Goal: Transaction & Acquisition: Purchase product/service

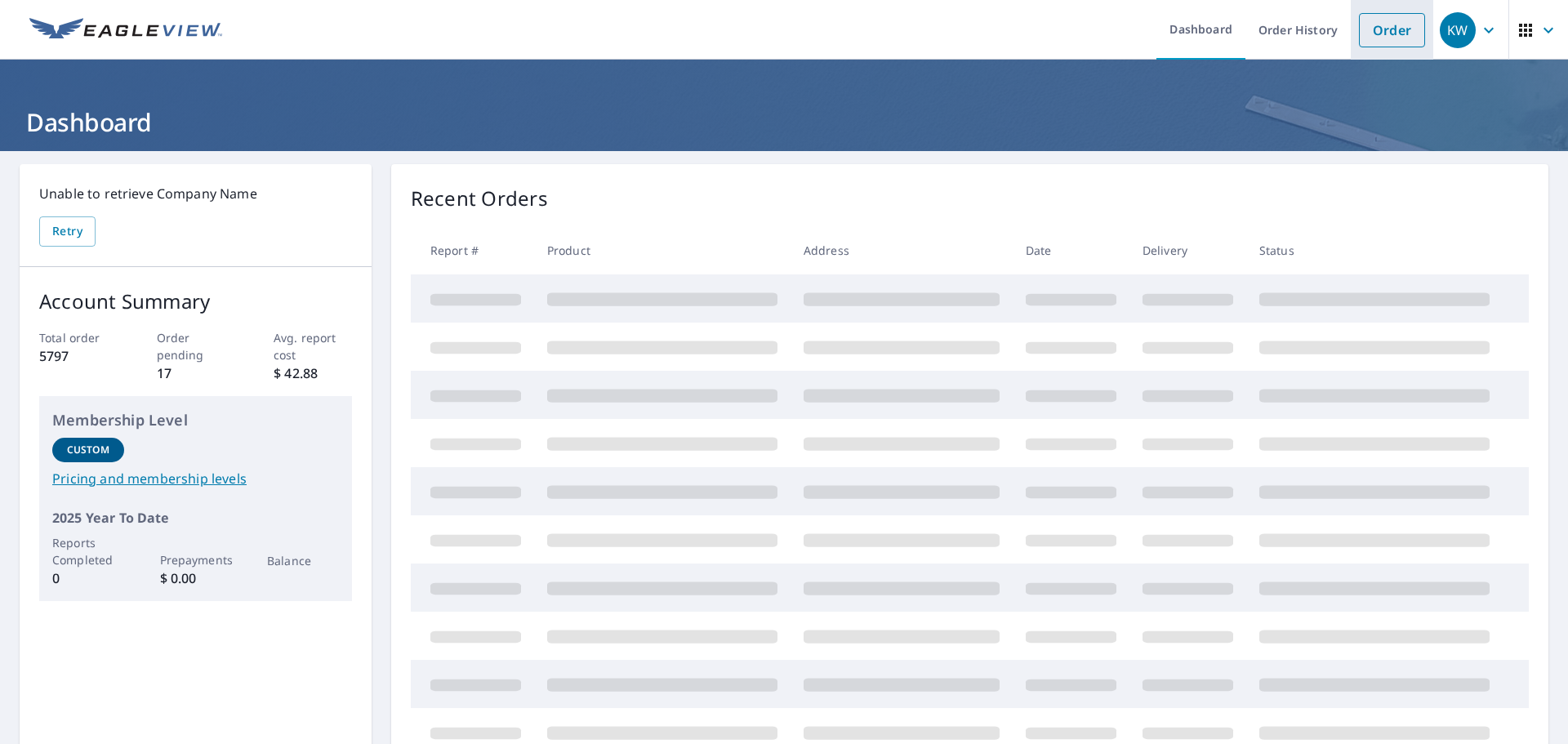
click at [1377, 31] on link "Order" at bounding box center [1392, 30] width 67 height 34
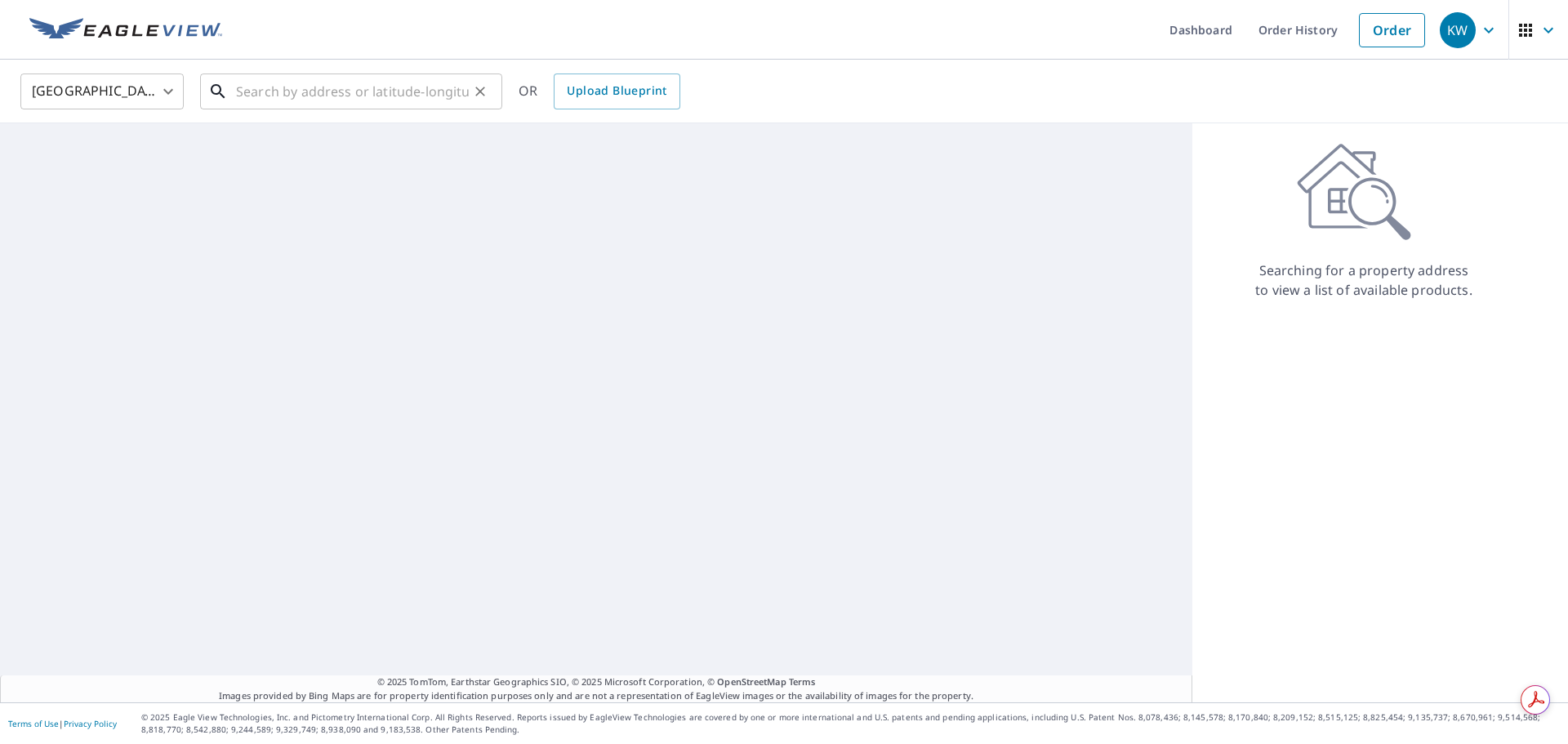
click at [256, 94] on input "text" at bounding box center [352, 92] width 232 height 46
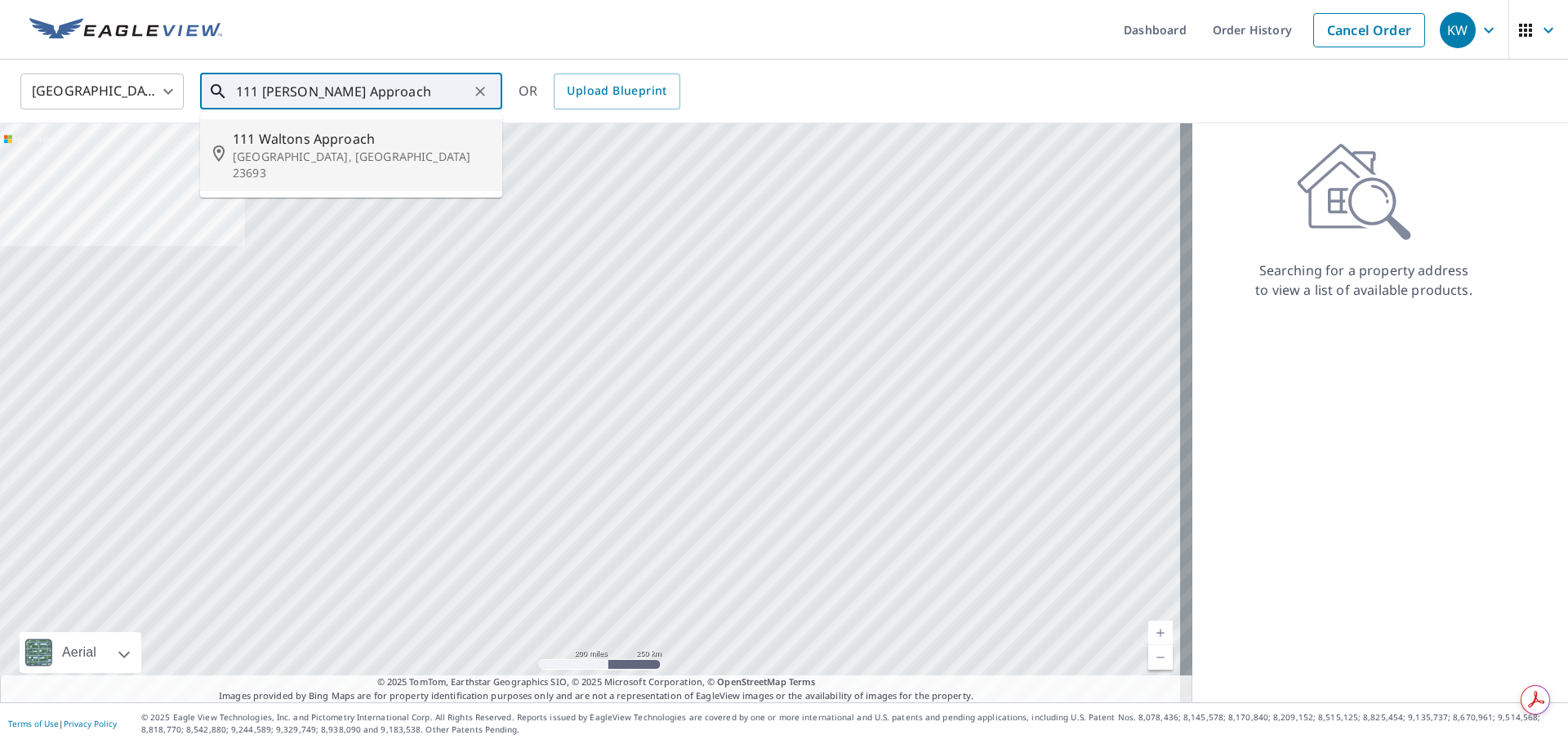
click at [338, 156] on p "[GEOGRAPHIC_DATA], [GEOGRAPHIC_DATA] 23693" at bounding box center [361, 165] width 256 height 33
type input "[STREET_ADDRESS]"
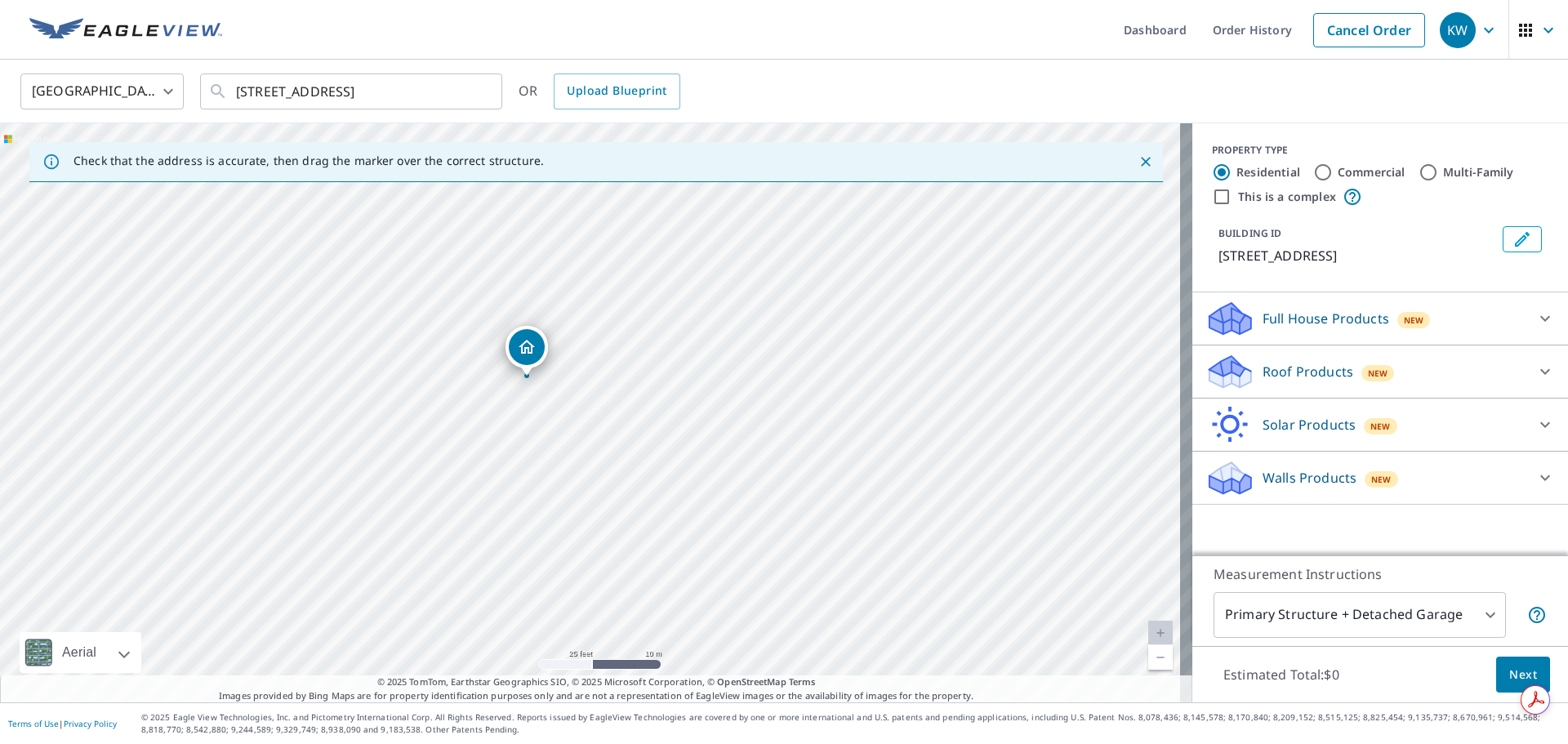
click at [1310, 370] on p "Roof Products" at bounding box center [1308, 372] width 90 height 20
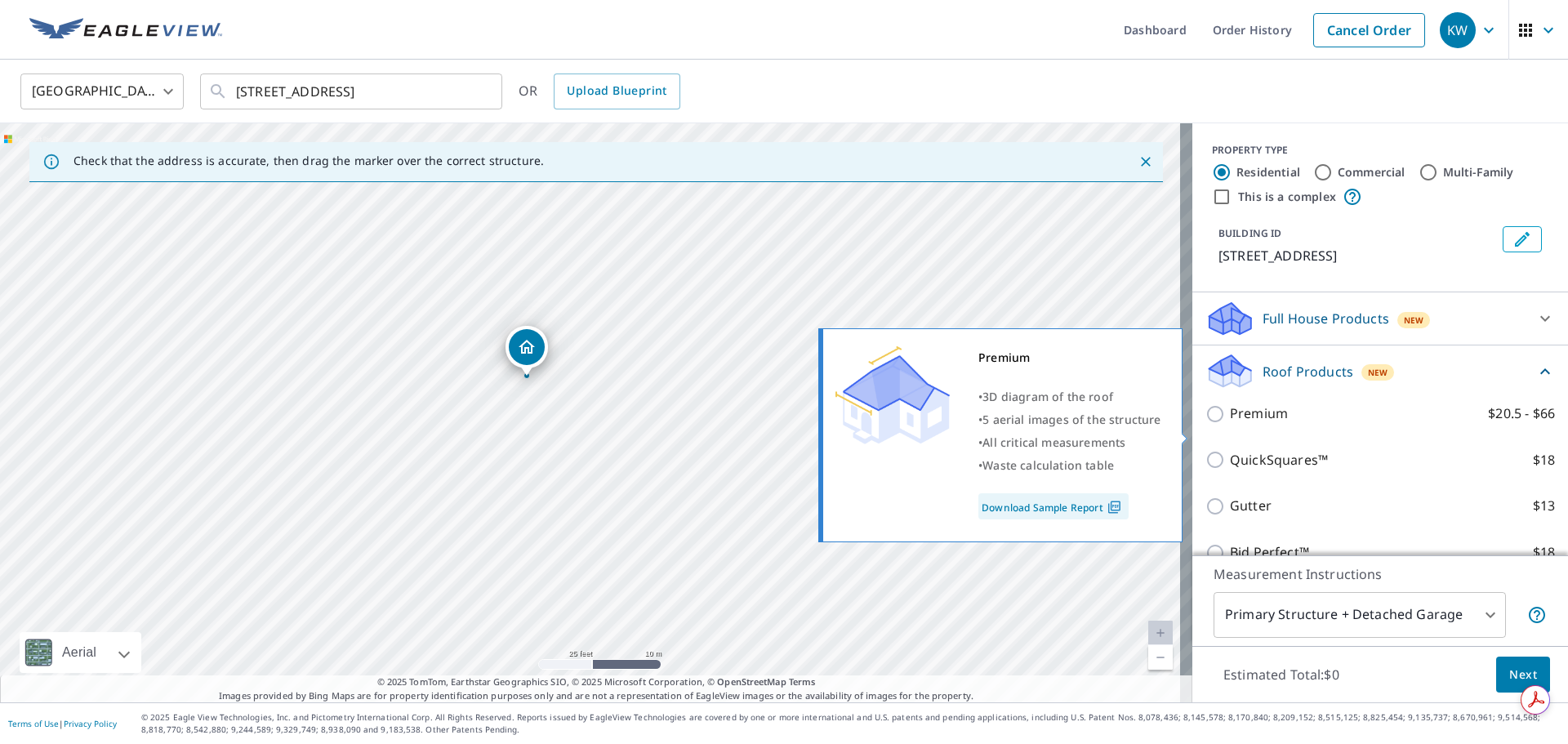
click at [1206, 424] on input "Premium $20.5 - $66" at bounding box center [1218, 414] width 25 height 20
checkbox input "true"
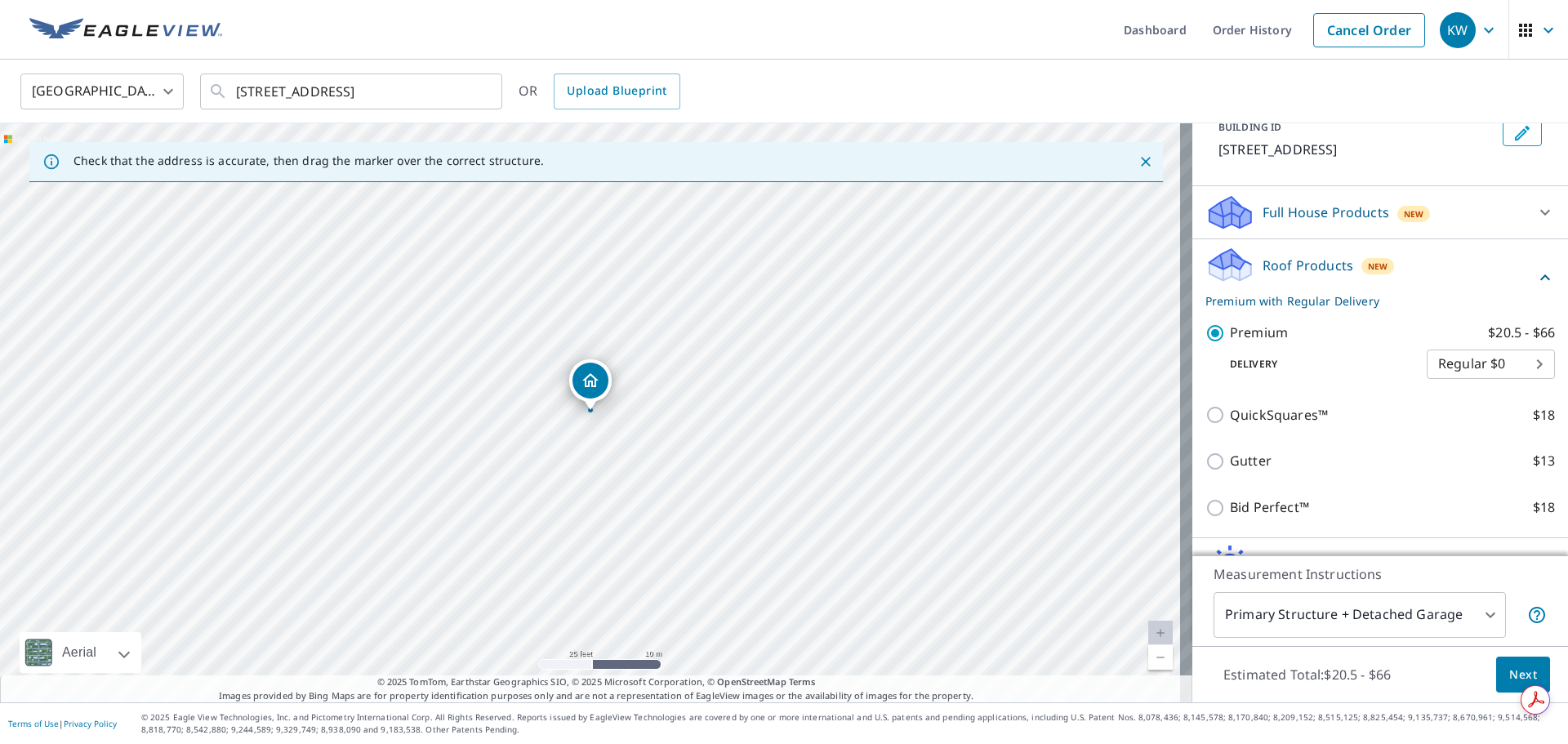
scroll to position [215, 0]
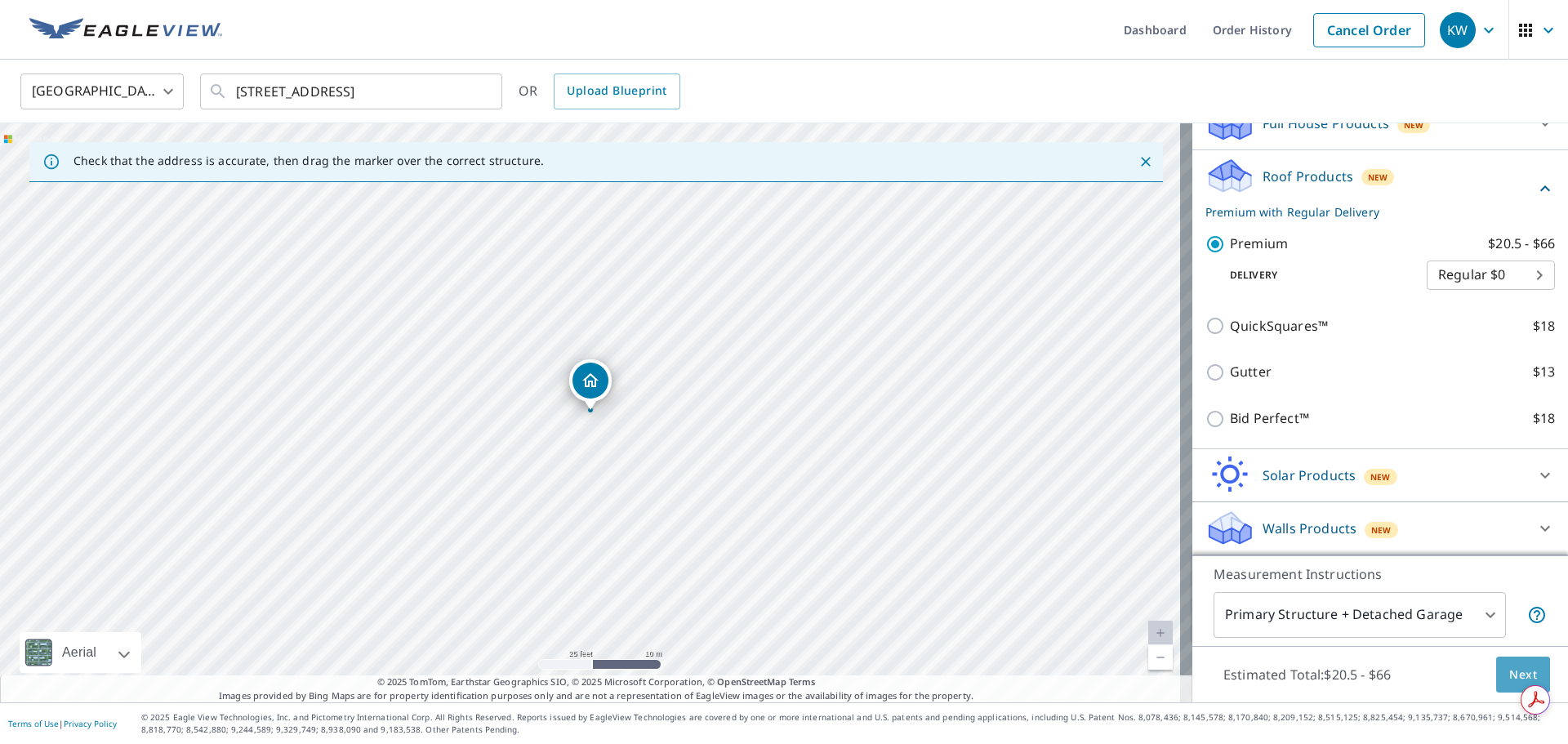
click at [1510, 668] on span "Next" at bounding box center [1524, 674] width 28 height 21
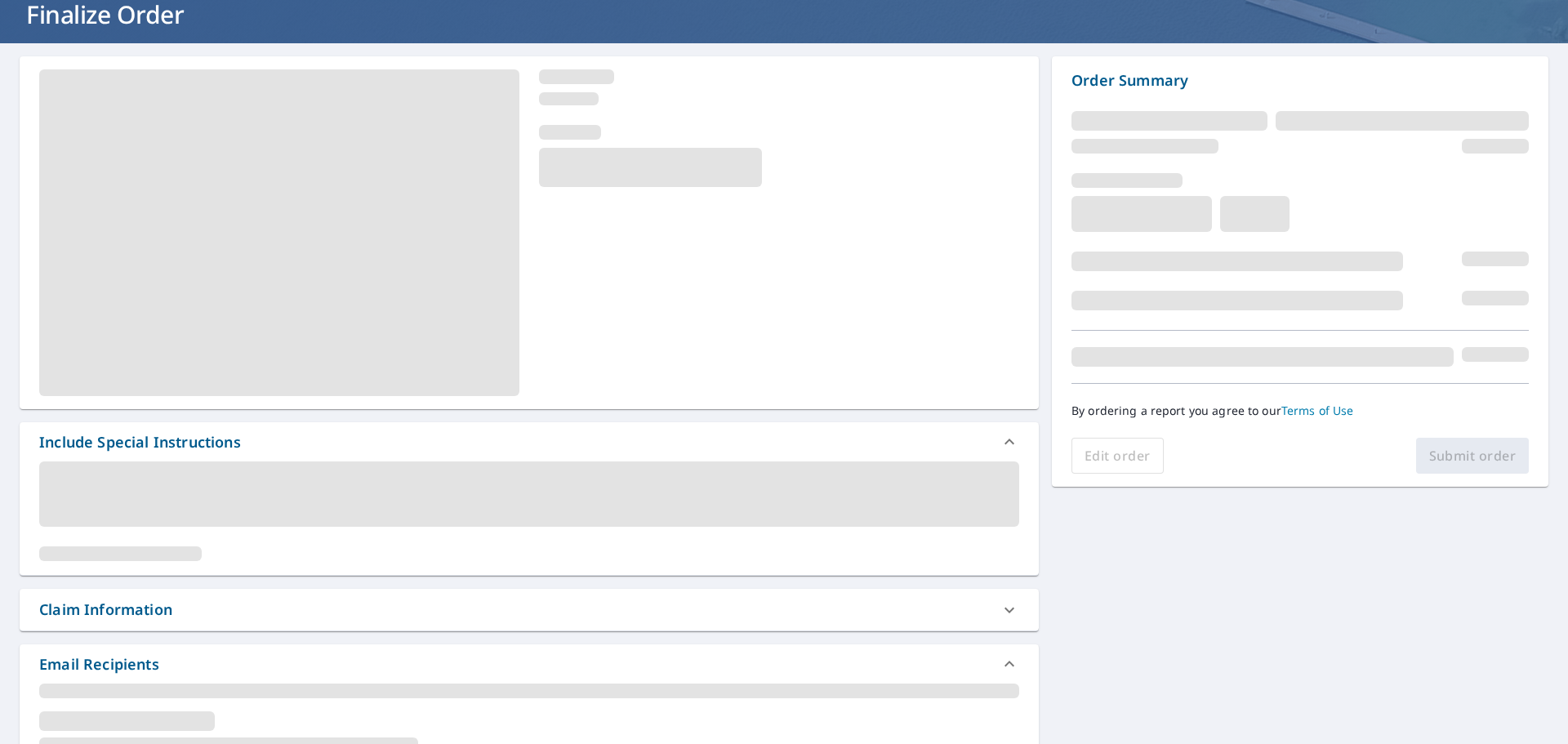
scroll to position [97, 0]
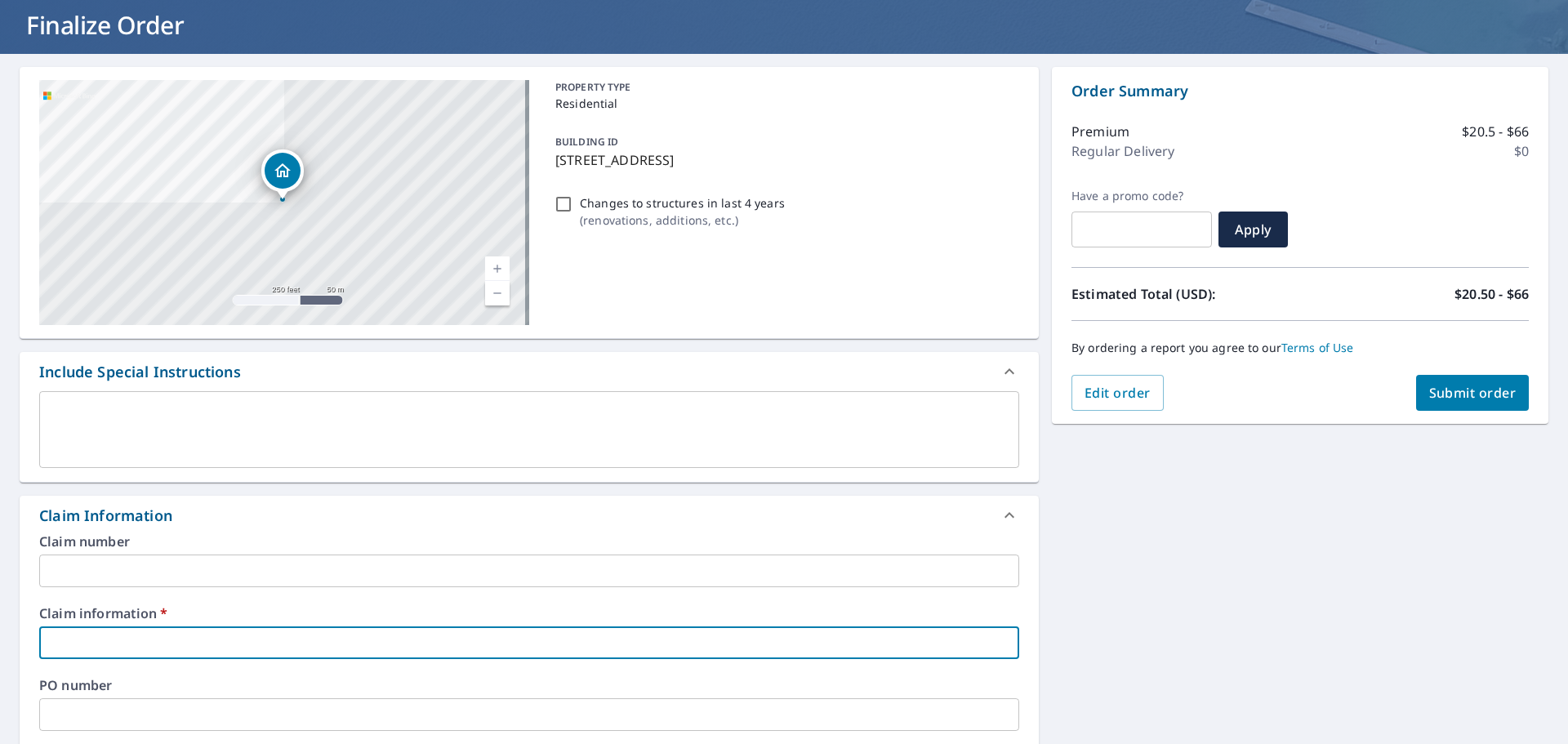
click at [113, 650] on input "text" at bounding box center [529, 643] width 980 height 33
type input "4"
checkbox input "true"
type input "41"
checkbox input "true"
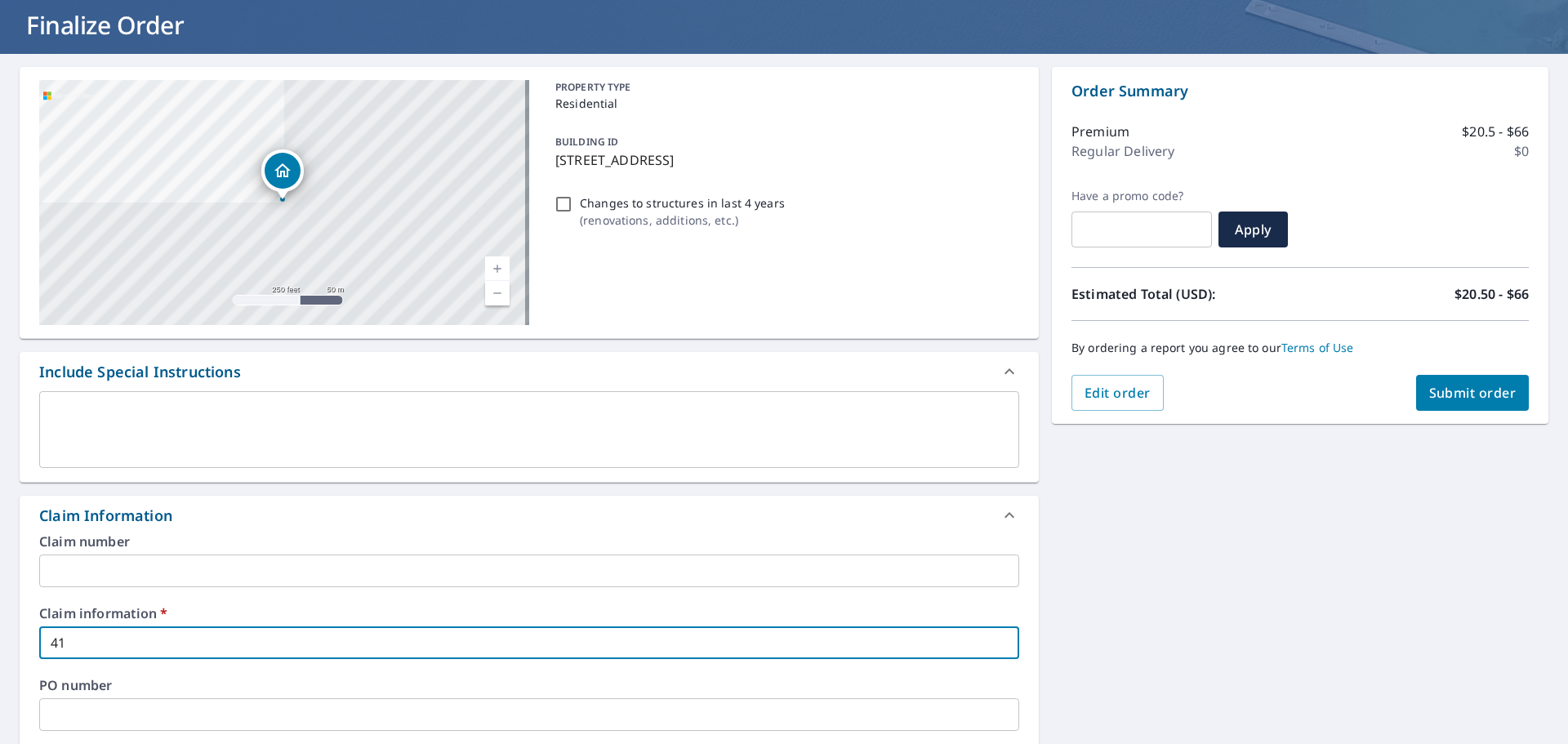
type input "412"
checkbox input "true"
type input "4124"
checkbox input "true"
type input "41245"
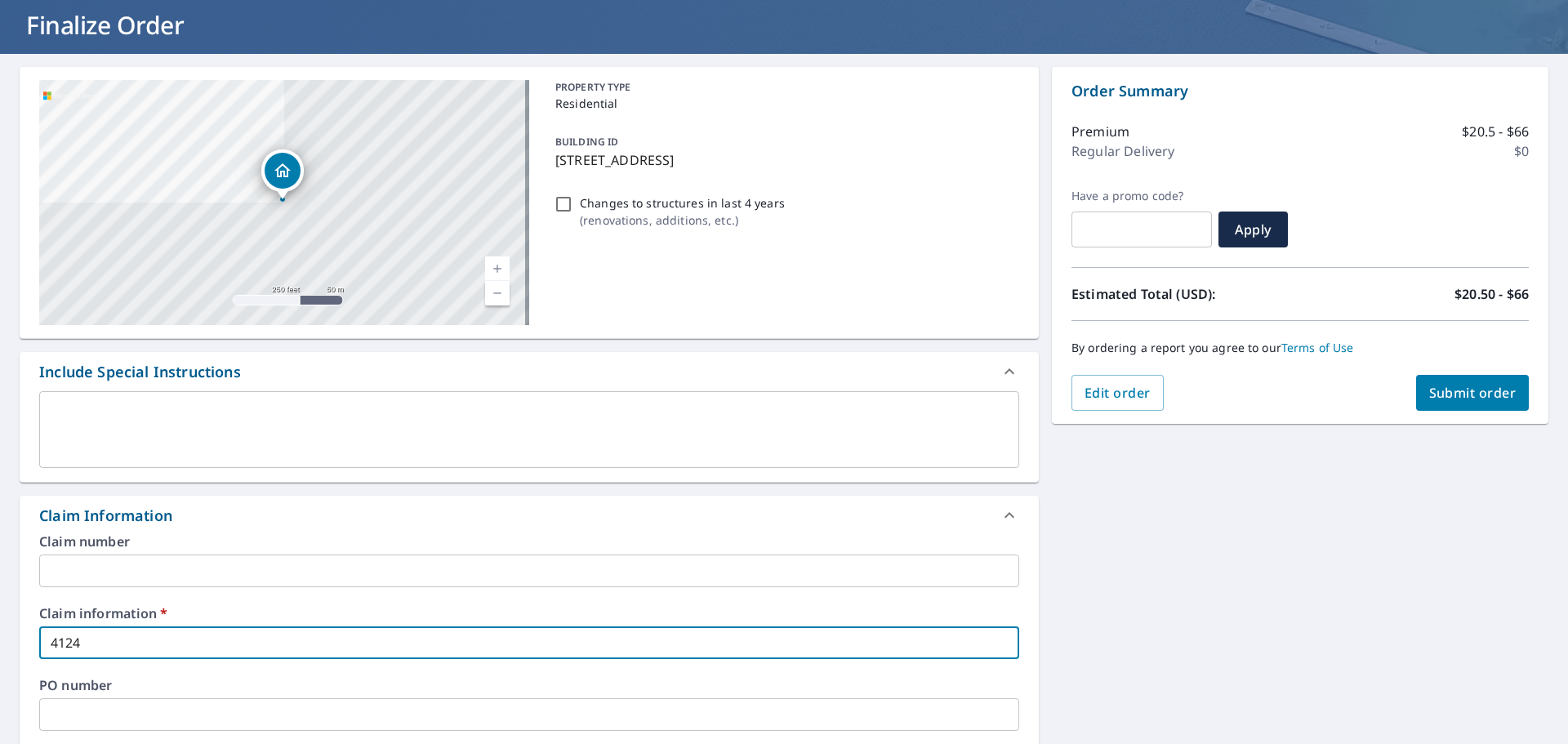
checkbox input "true"
type input "412454"
checkbox input "true"
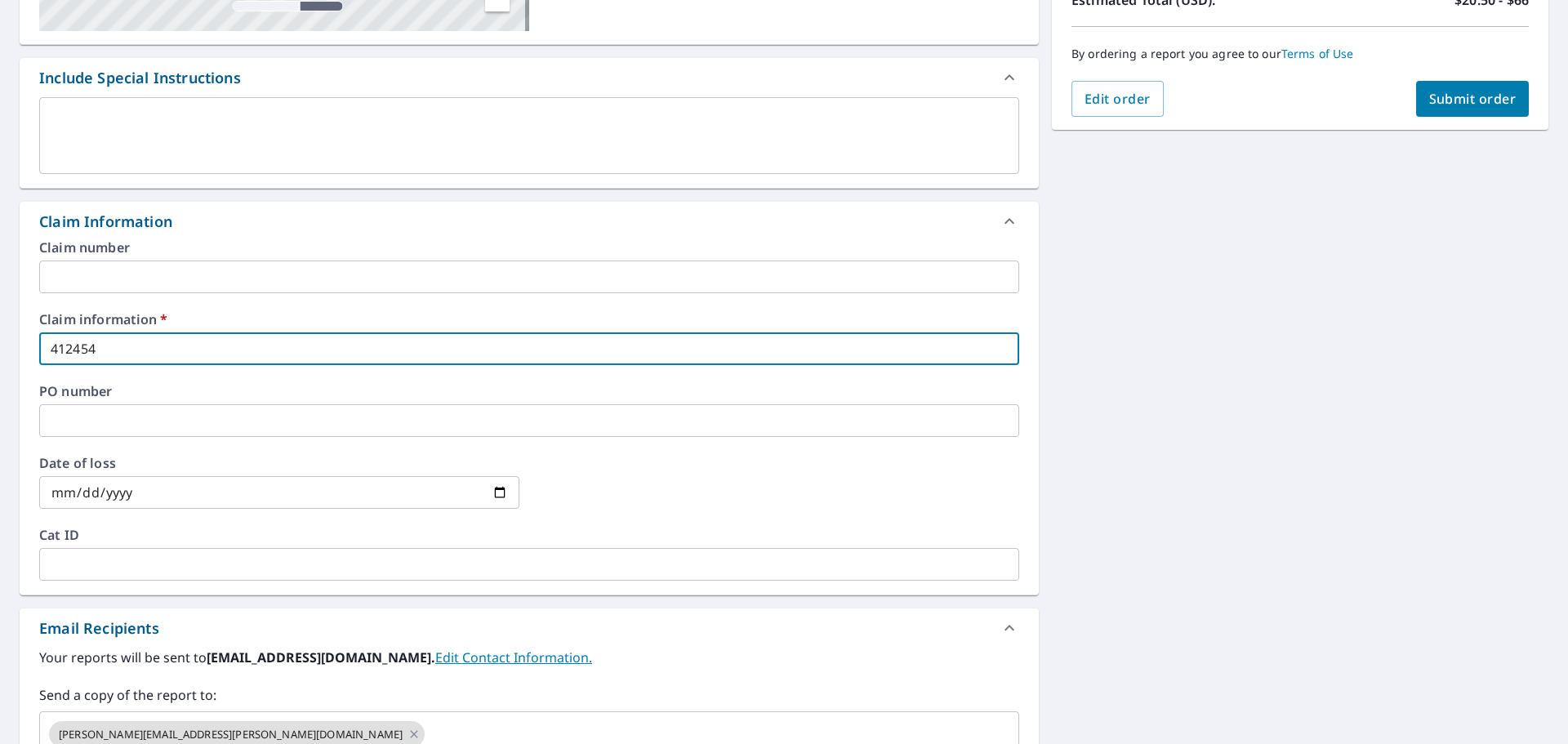
scroll to position [416, 0]
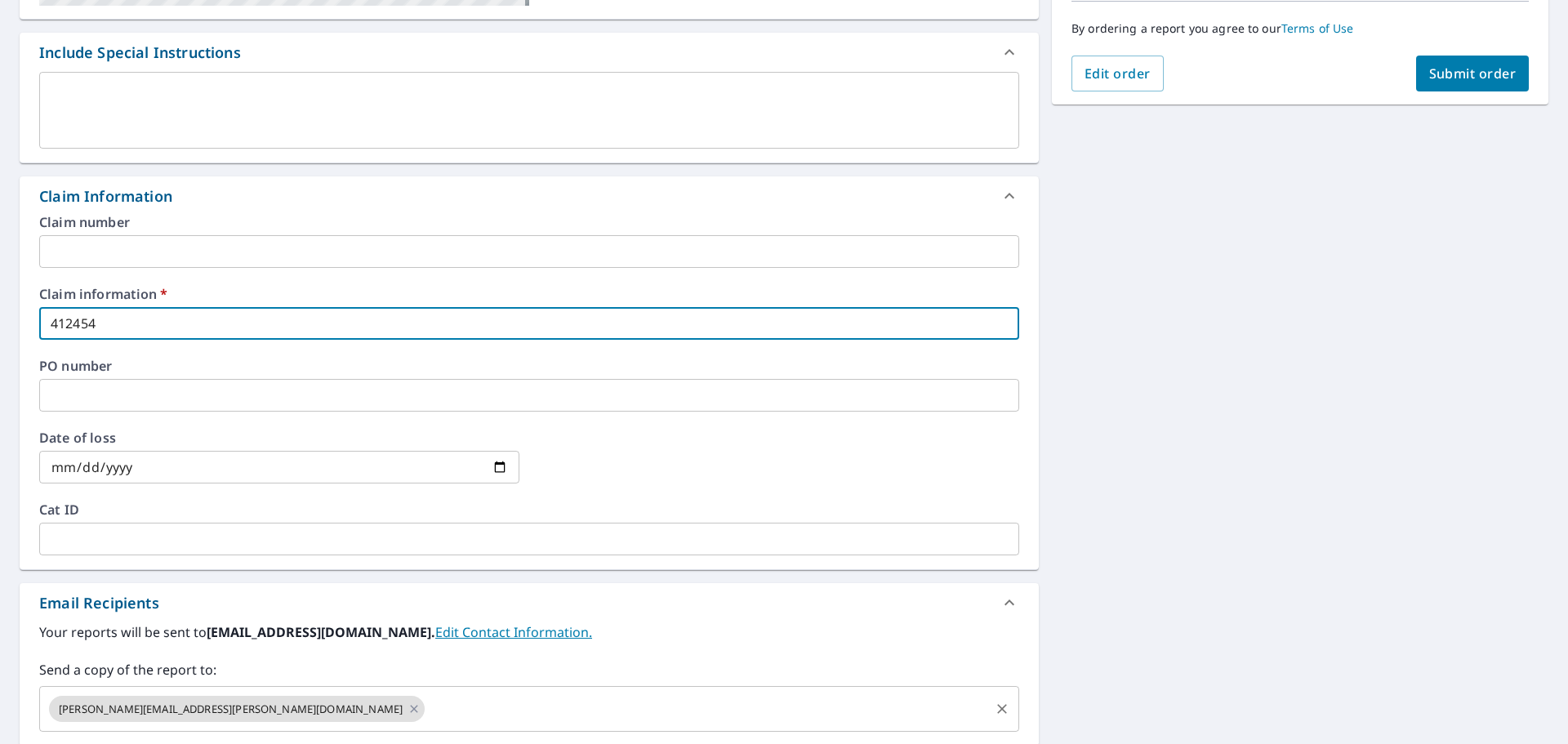
type input "412454"
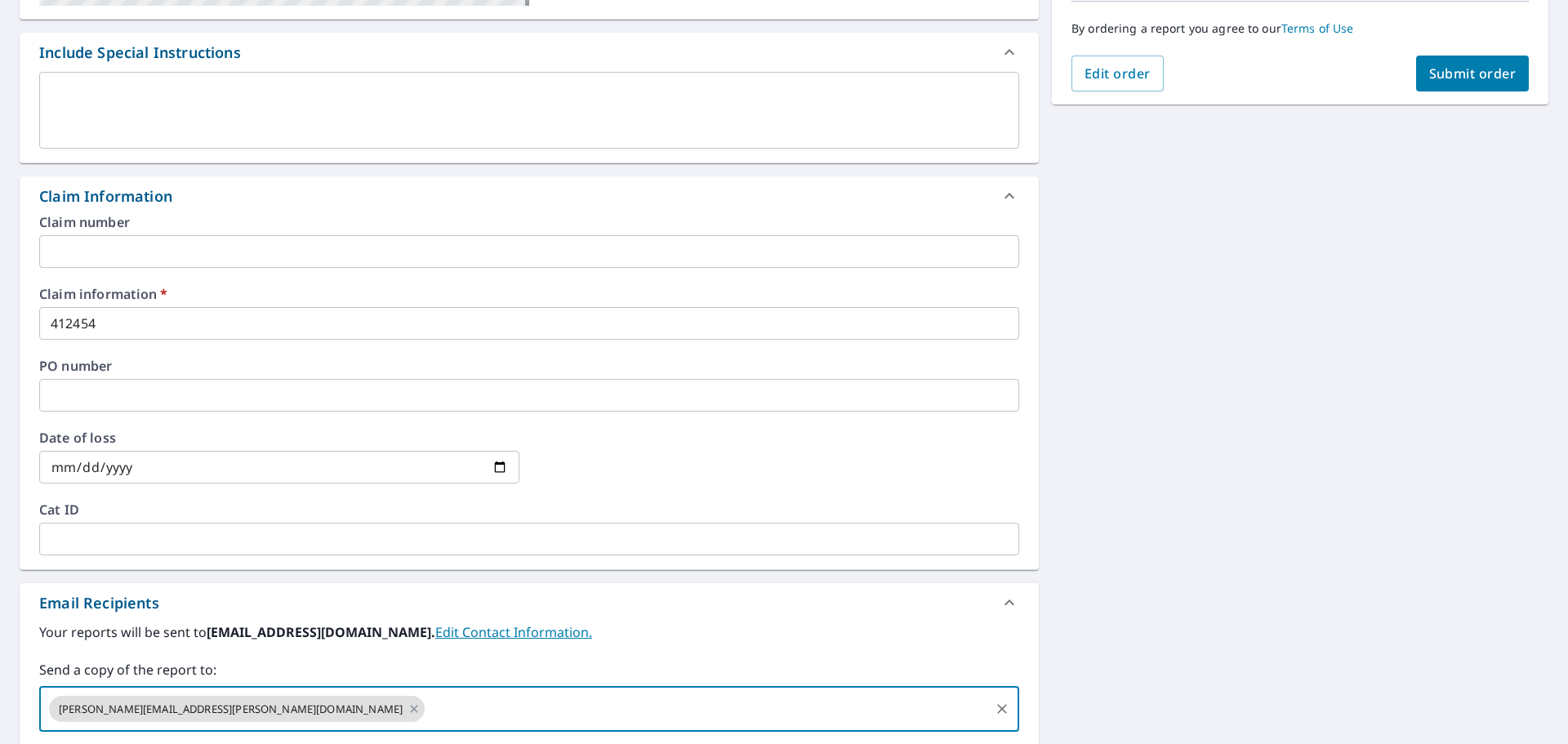
click at [427, 711] on input "text" at bounding box center [707, 709] width 560 height 31
type input "[PERSON_NAME][EMAIL_ADDRESS][PERSON_NAME][DOMAIN_NAME]"
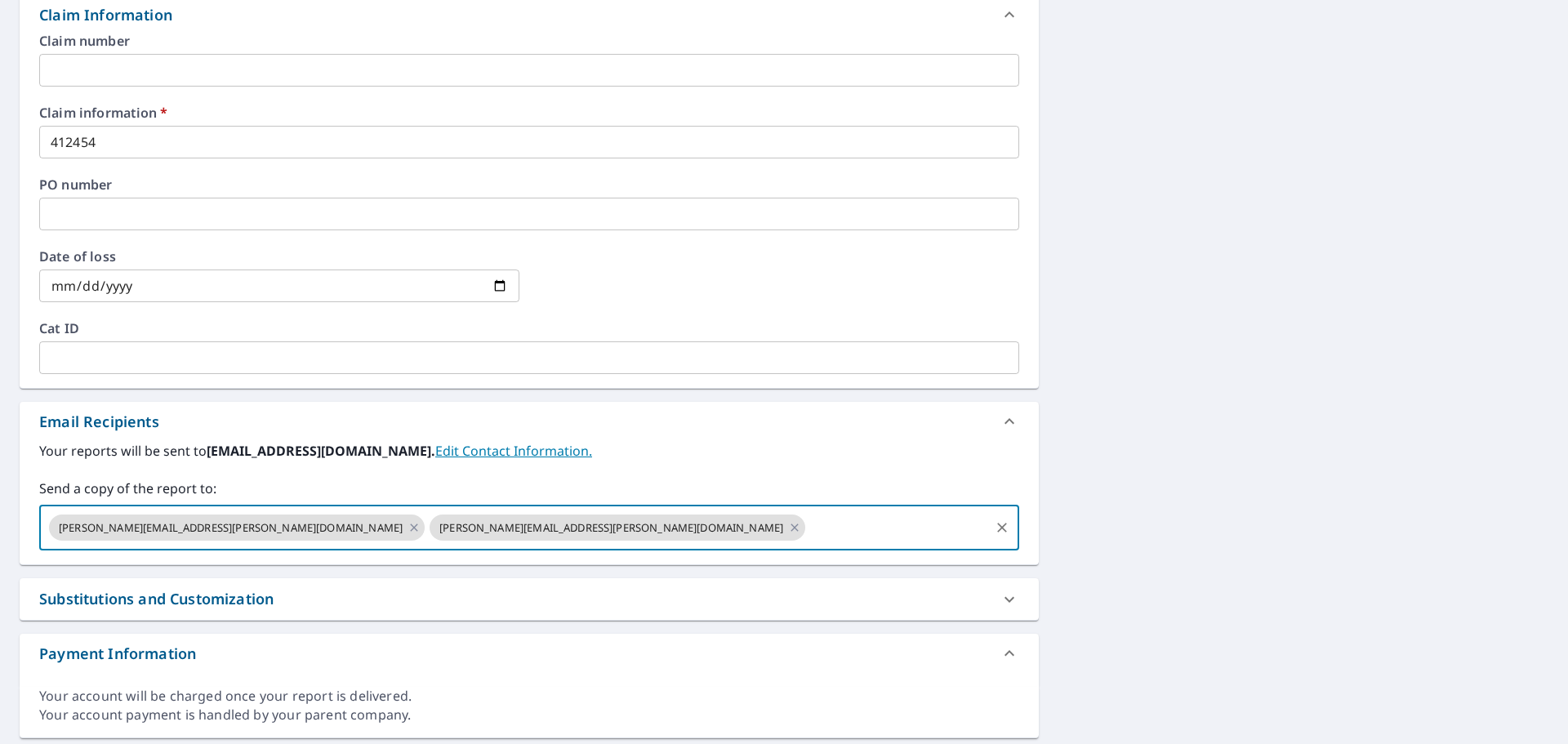
scroll to position [643, 0]
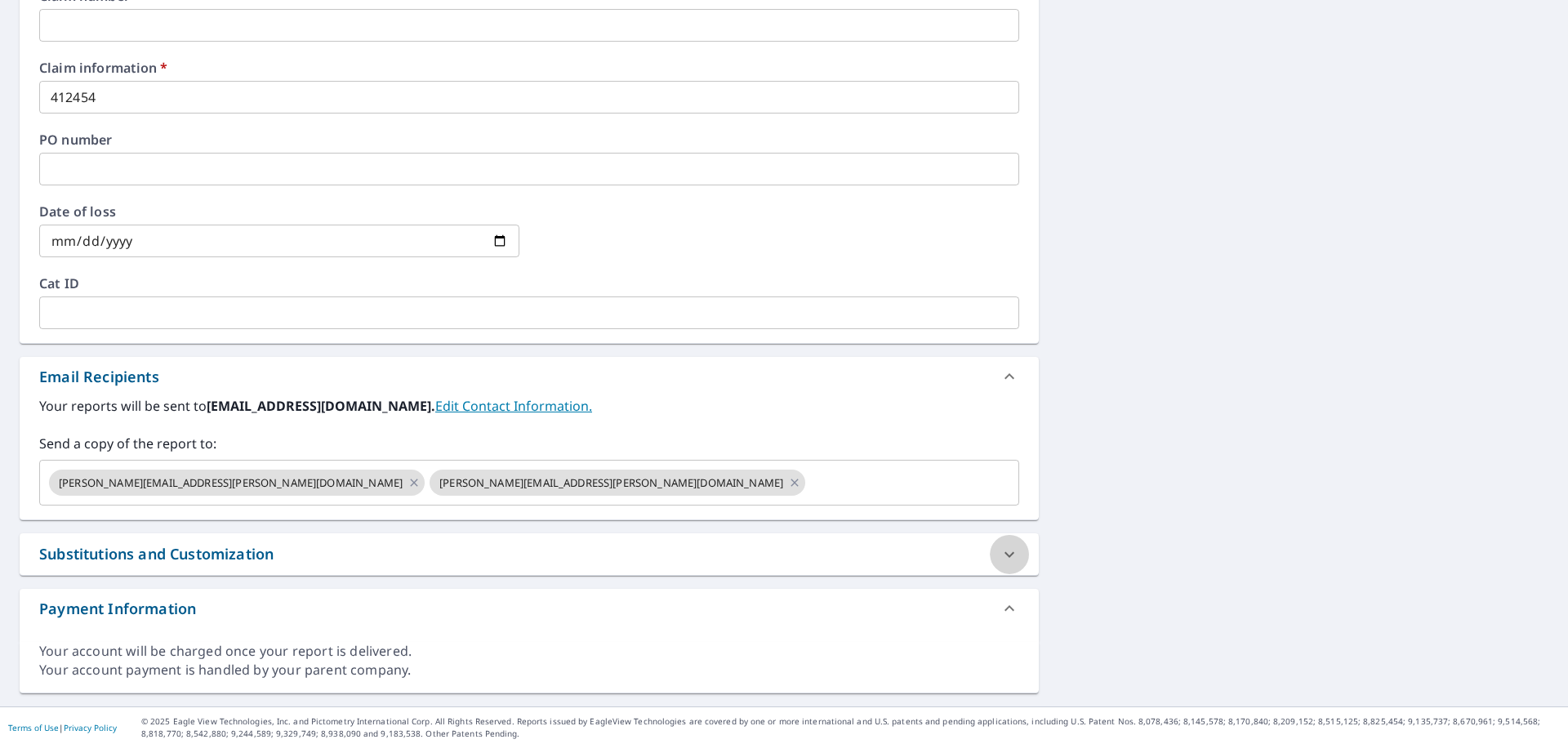
click at [1000, 555] on icon at bounding box center [1009, 554] width 20 height 20
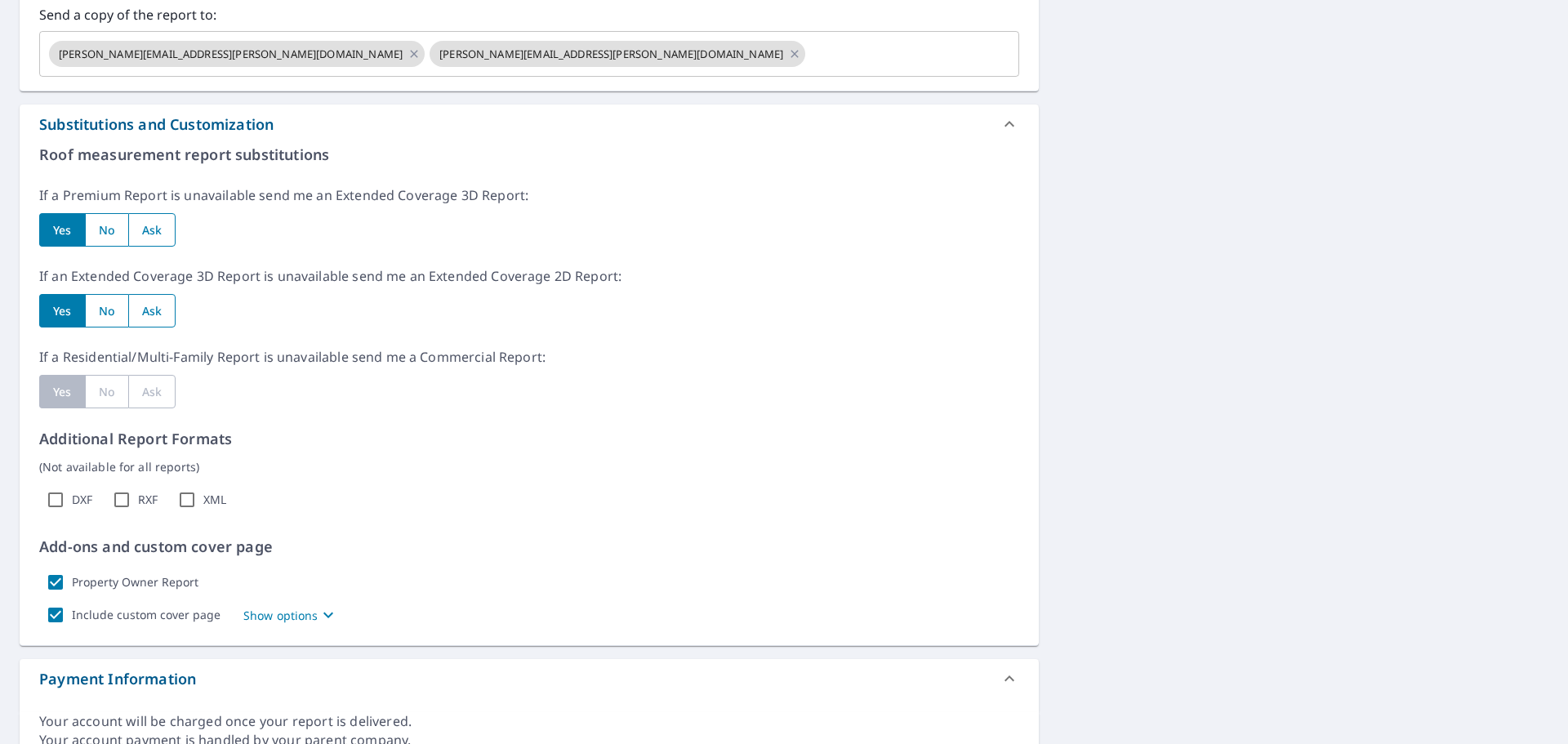
scroll to position [1074, 0]
click at [287, 613] on p "Show options" at bounding box center [280, 613] width 75 height 17
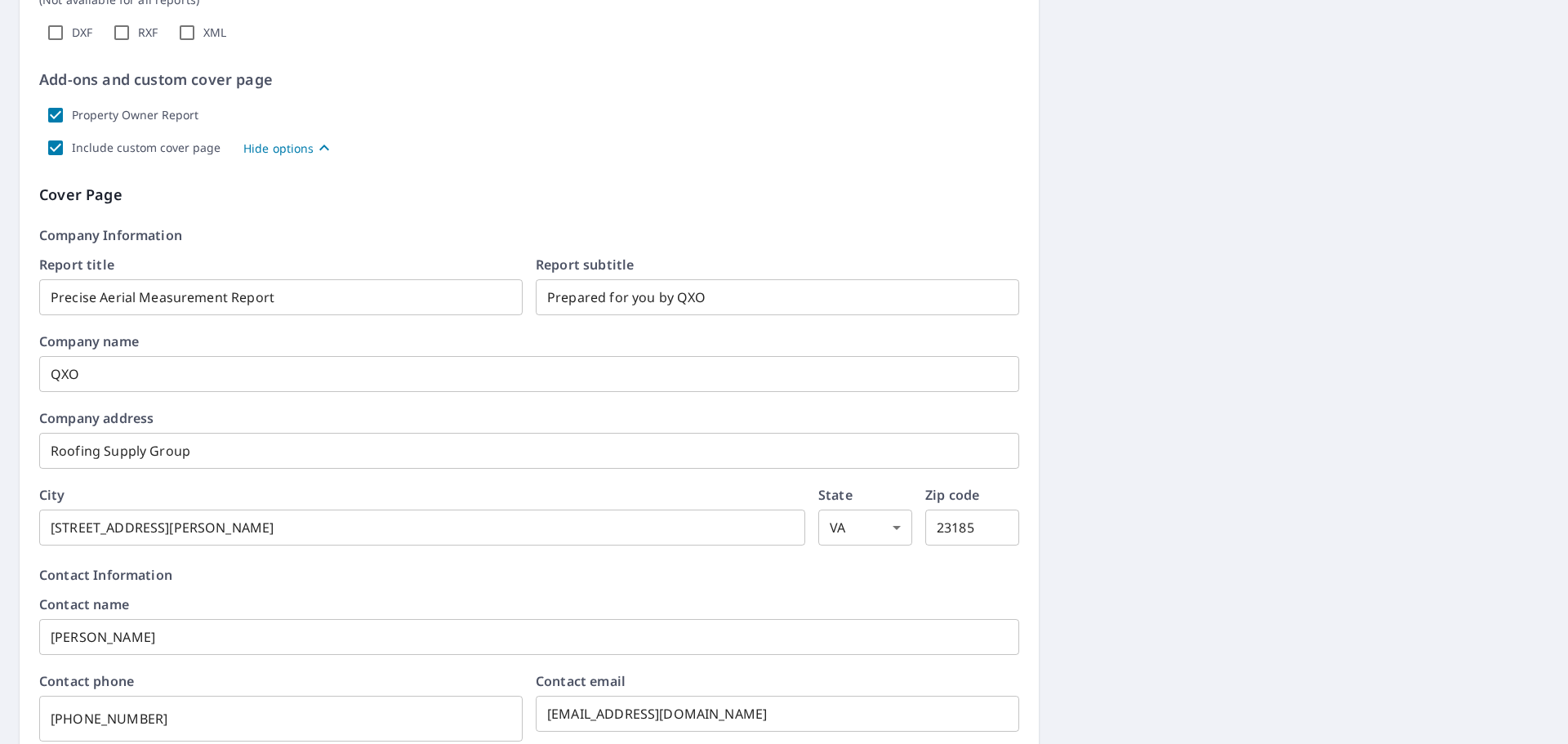
scroll to position [1535, 0]
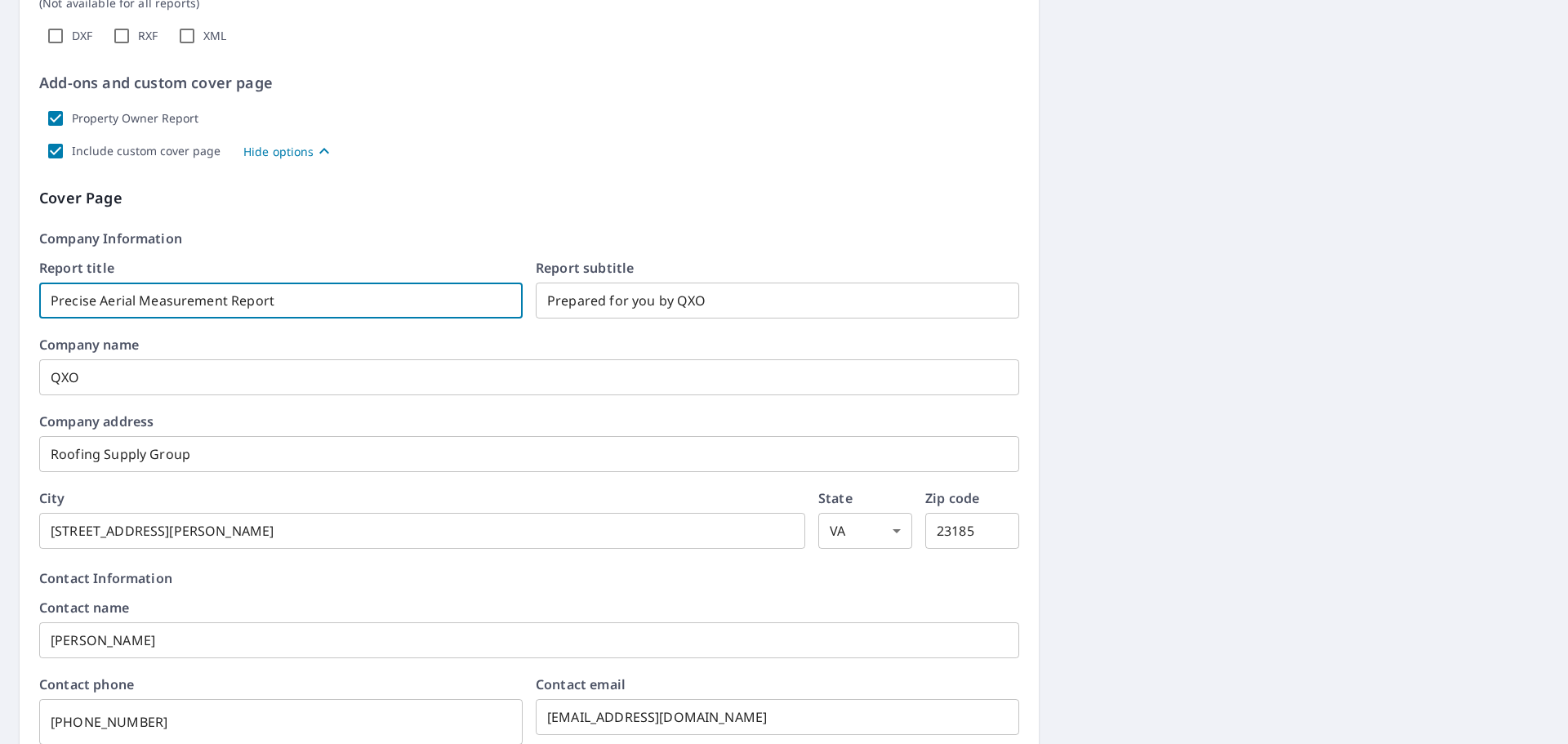
click at [287, 304] on input "Precise Aerial Measurement Report" at bounding box center [281, 301] width 484 height 46
checkbox input "true"
type input "Precise Aerial Measurement Report"
checkbox input "true"
type input "Precise Aerial Measurement Report f"
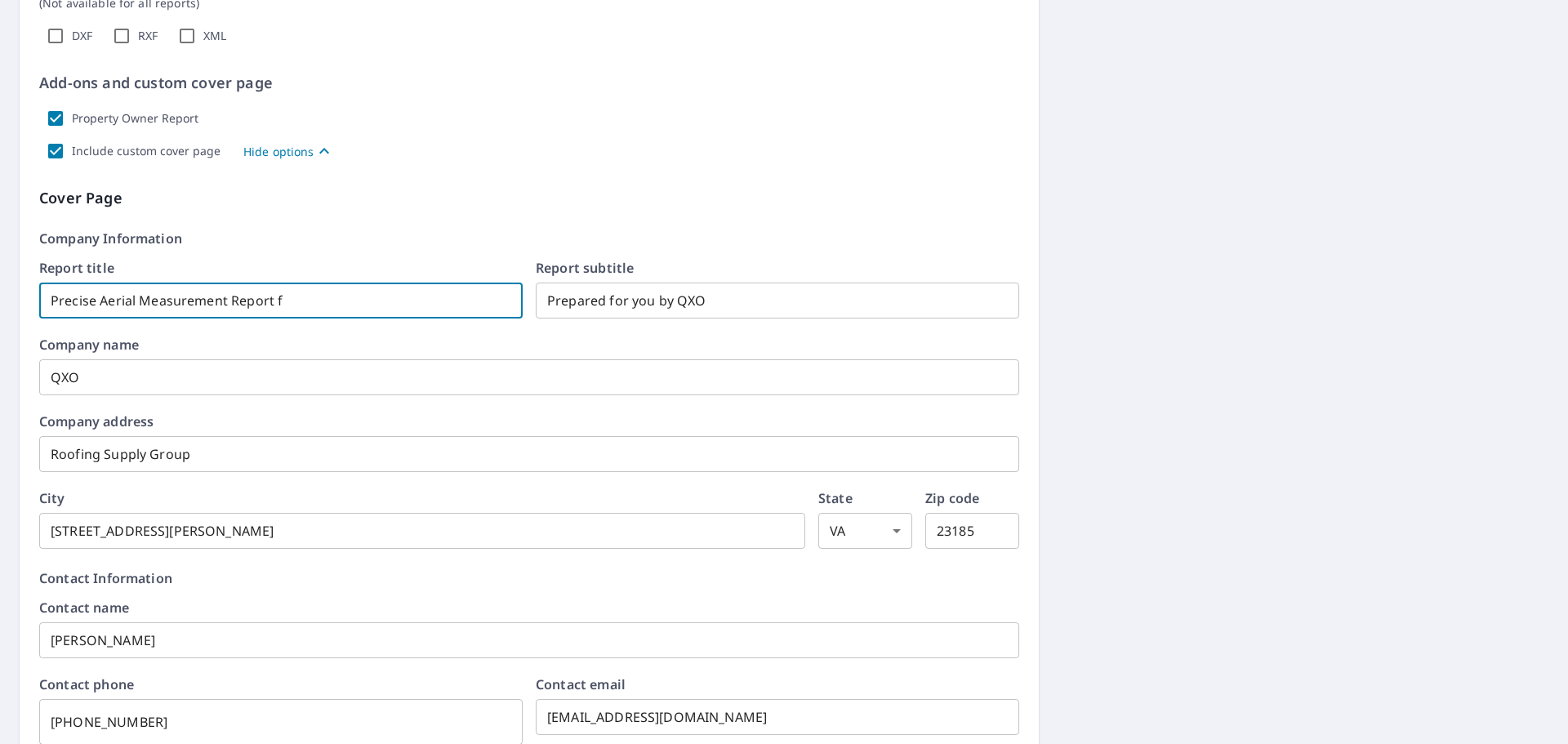
checkbox input "true"
type input "Precise Aerial Measurement Report fo"
checkbox input "true"
type input "Precise Aerial Measurement Report for"
checkbox input "true"
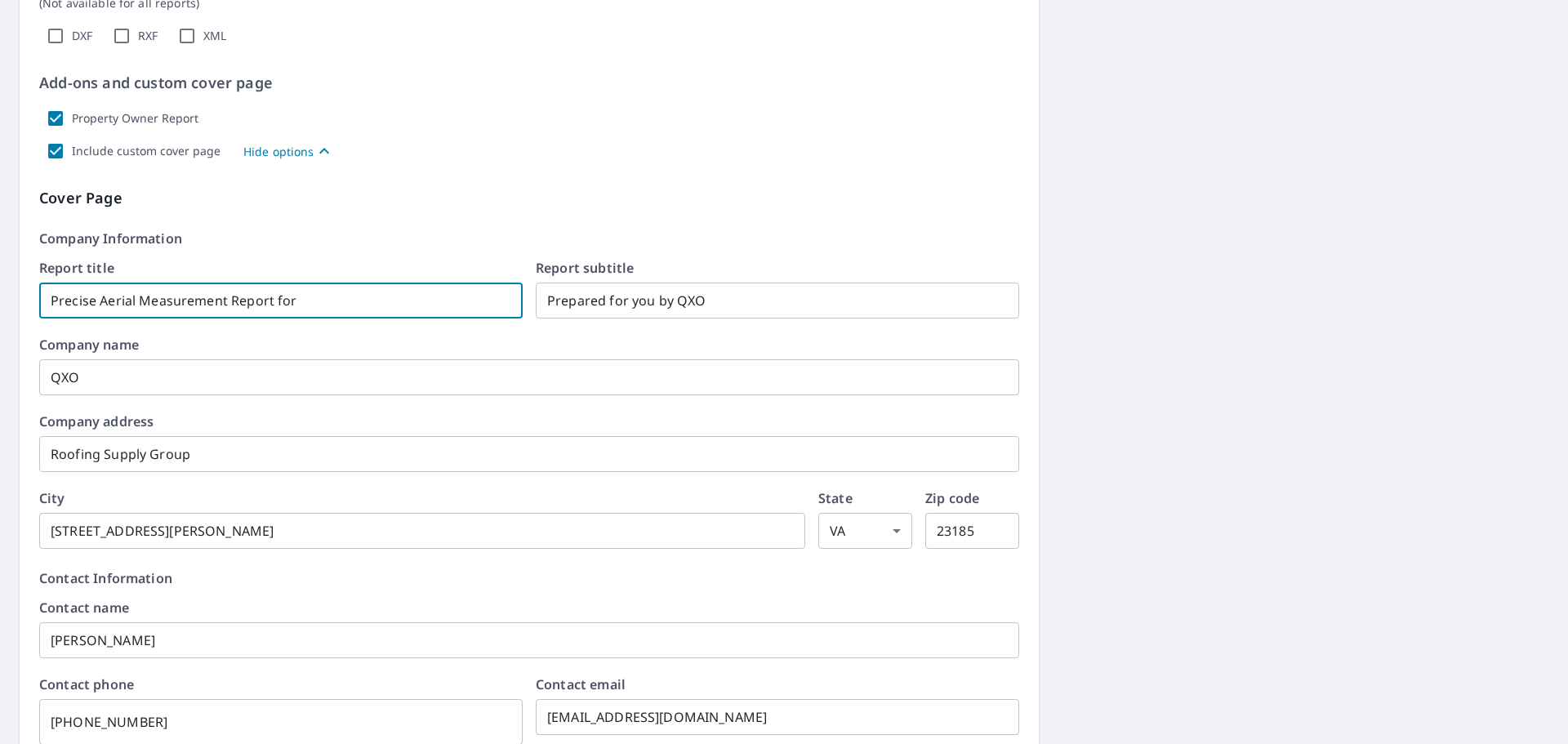
type input "Precise Aerial Measurement Report for"
checkbox input "true"
type input "Precise Aerial Measurement Report for R"
checkbox input "true"
type input "Precise Aerial Measurement Report for Ro"
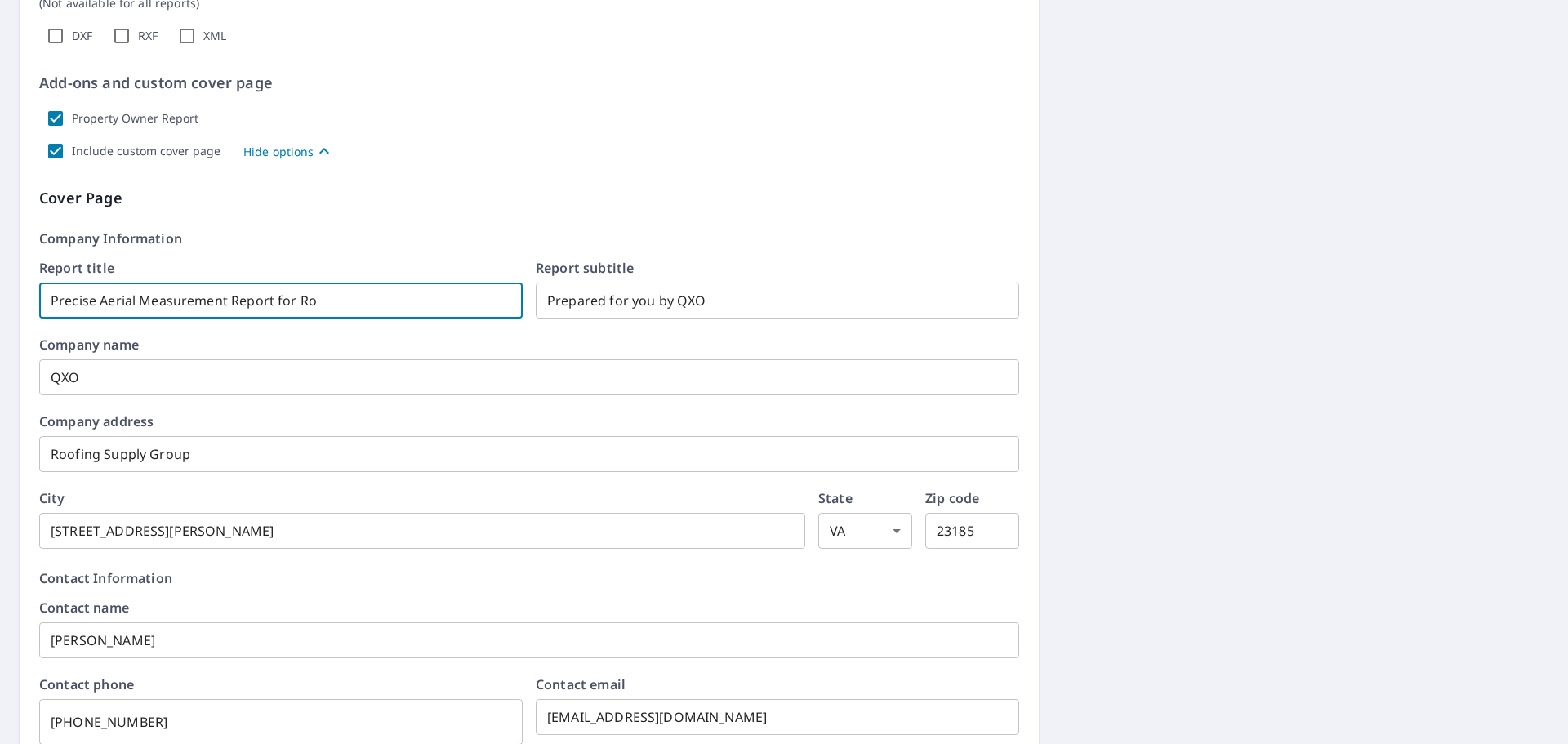
checkbox input "true"
type input "Precise Aerial Measurement Report for [PERSON_NAME]"
checkbox input "true"
type input "Precise Aerial Measurement Report for Robe"
checkbox input "true"
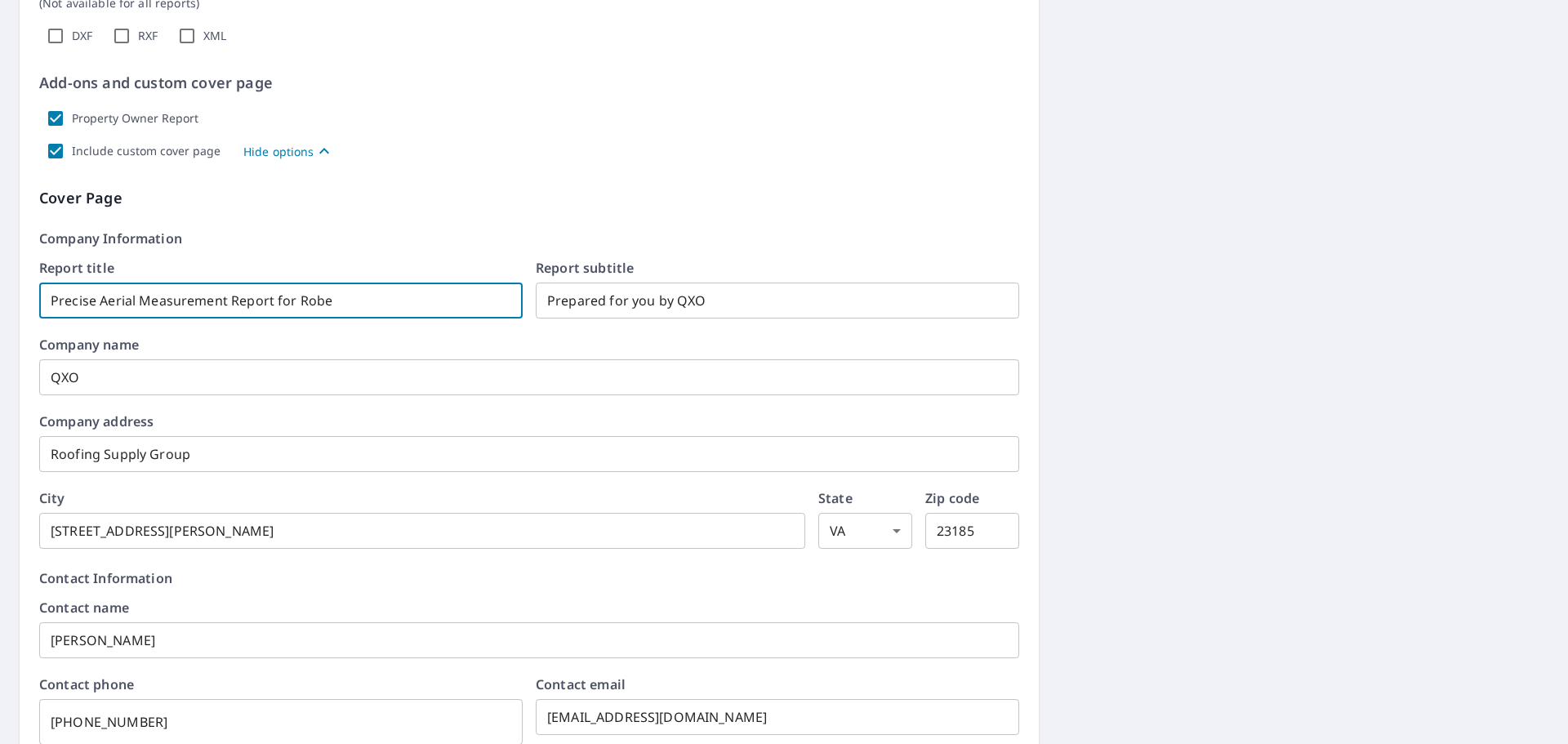
type input "Precise Aerial Measurement Report for Rober"
checkbox input "true"
type input "Precise Aerial Measurement Report for [PERSON_NAME]"
checkbox input "true"
type input "Precise Aerial Measurement Report for Roberso"
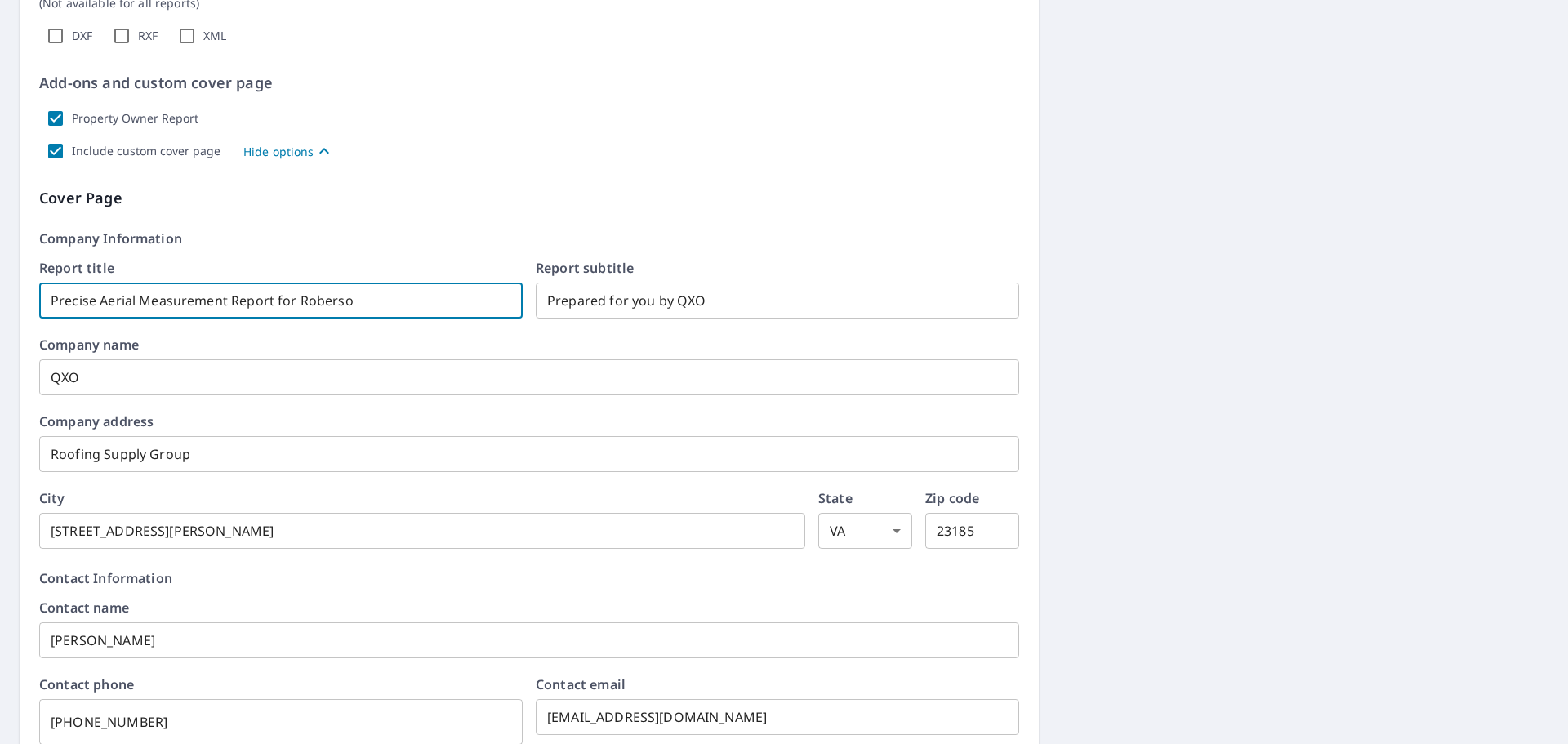
checkbox input "true"
type input "Precise Aerial Measurement Report for [PERSON_NAME]"
checkbox input "true"
type input "Precise Aerial Measurement Report For [PERSON_NAME] Contracting"
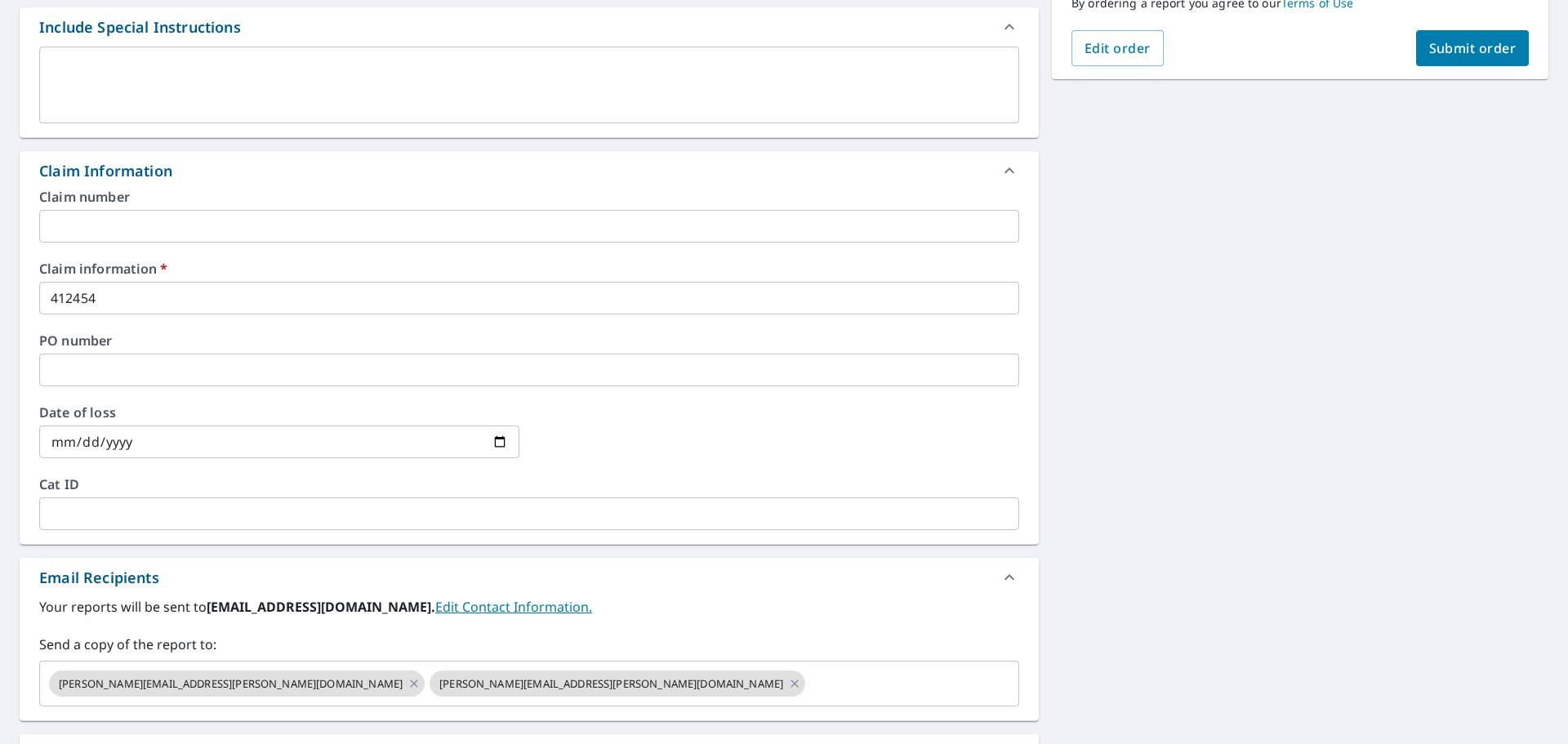
scroll to position [246, 0]
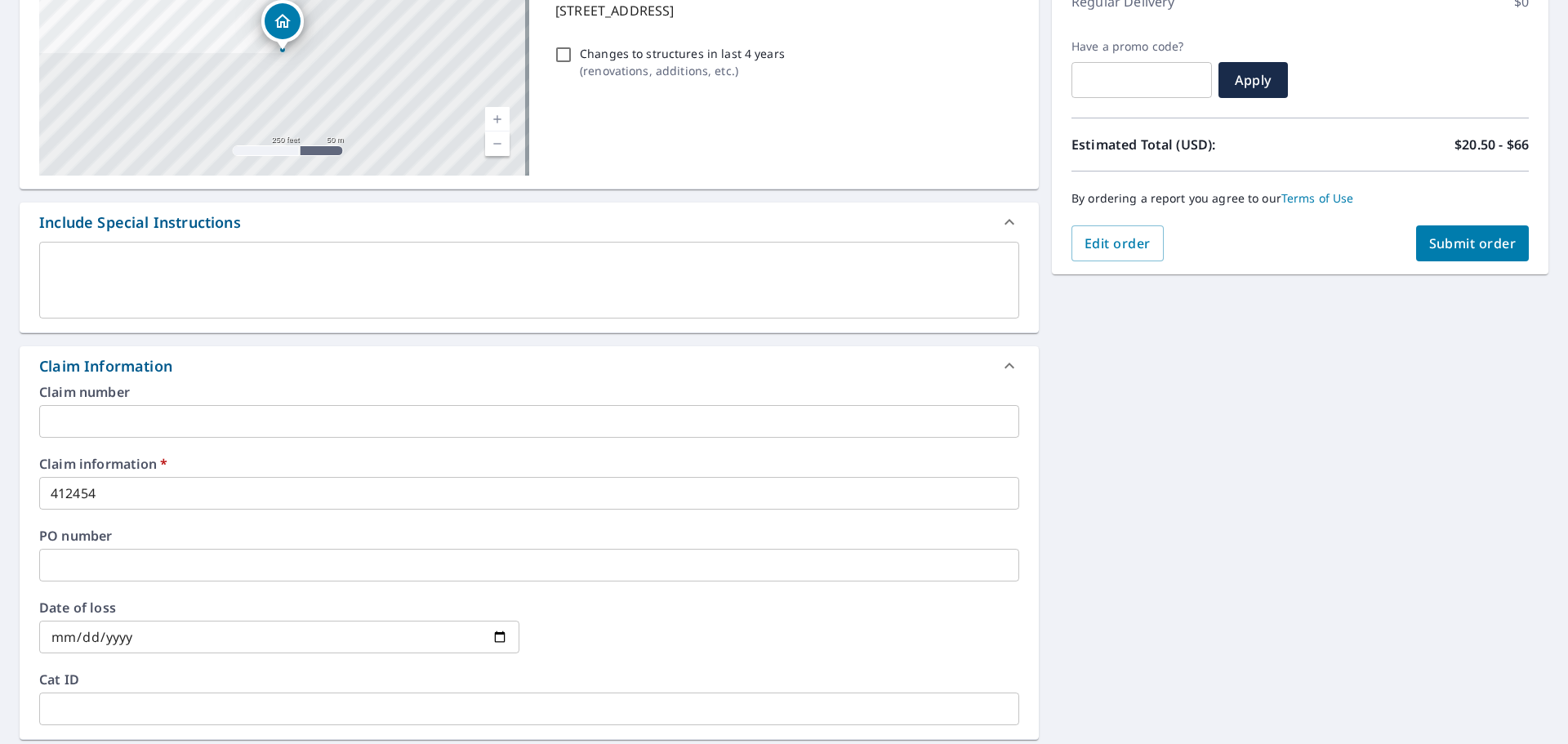
click at [1449, 244] on span "Submit order" at bounding box center [1473, 243] width 87 height 18
checkbox input "true"
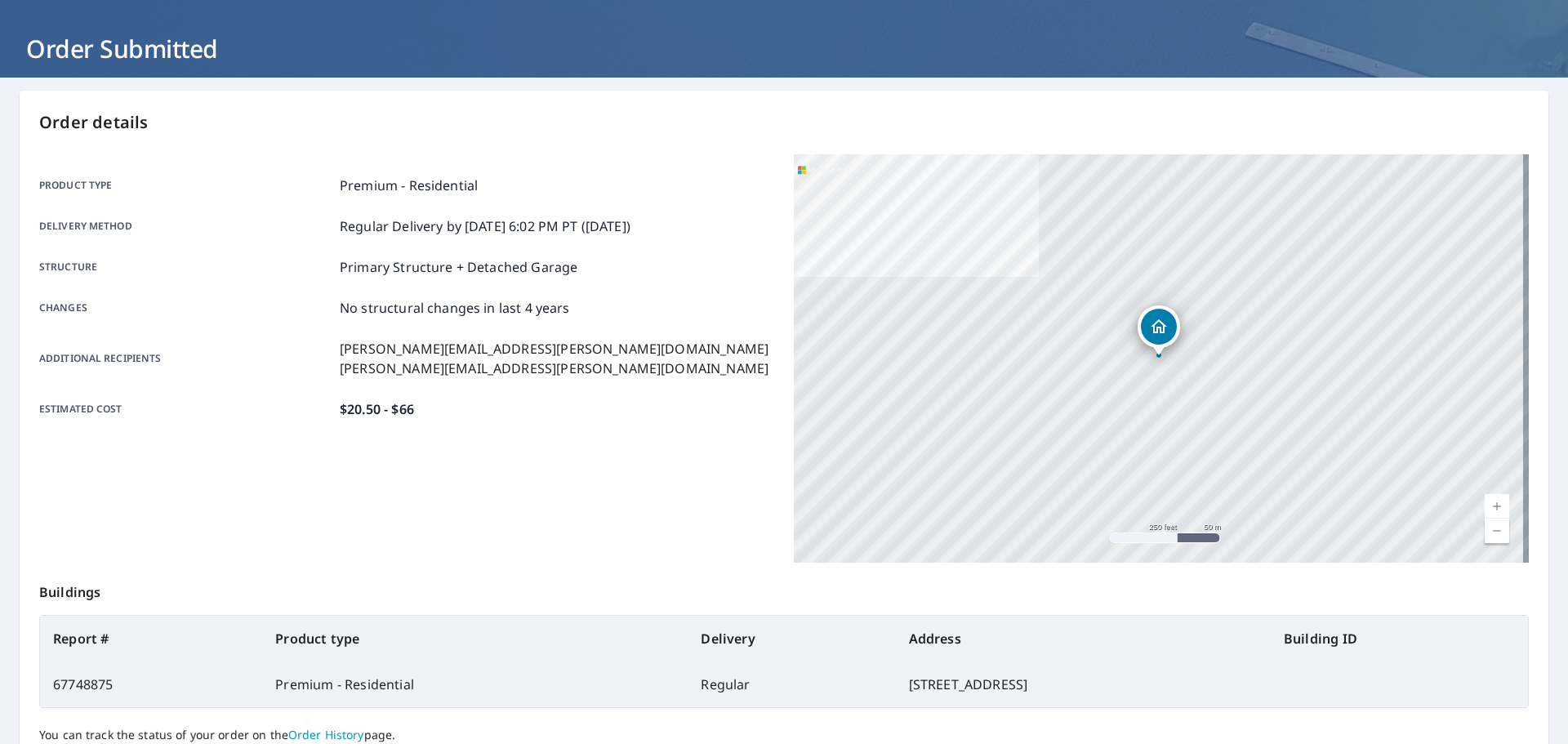
scroll to position [19, 0]
